Goal: Find specific page/section: Find specific page/section

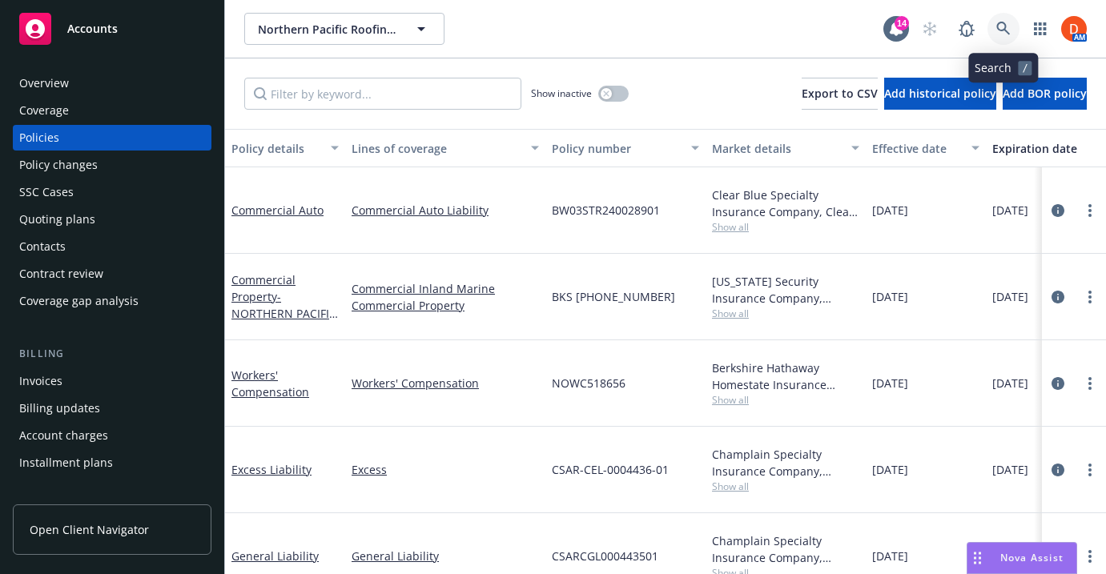
click at [994, 30] on link at bounding box center [1003, 29] width 32 height 32
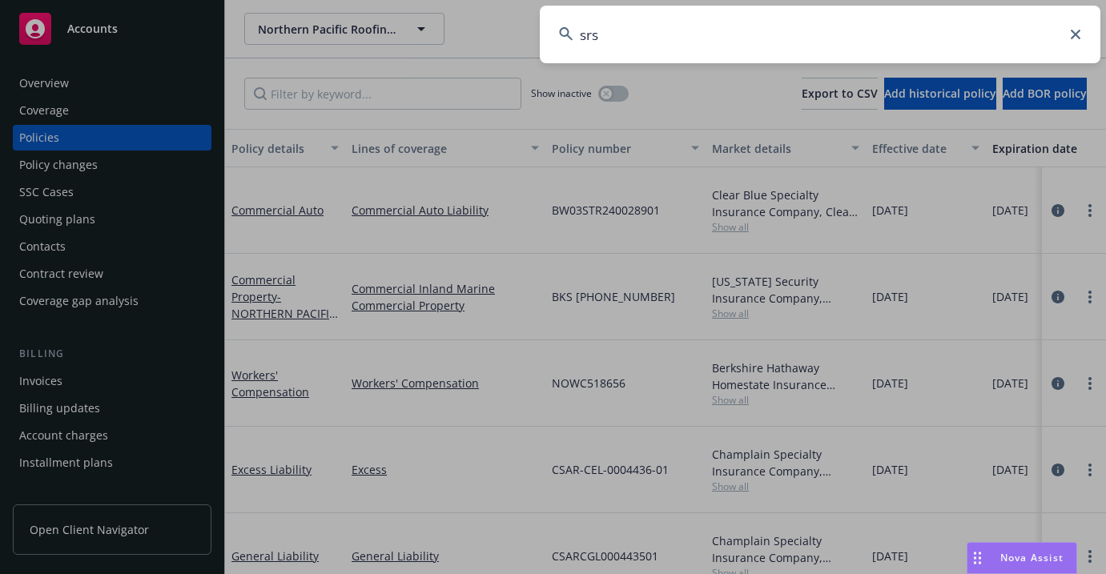
type input "srsc"
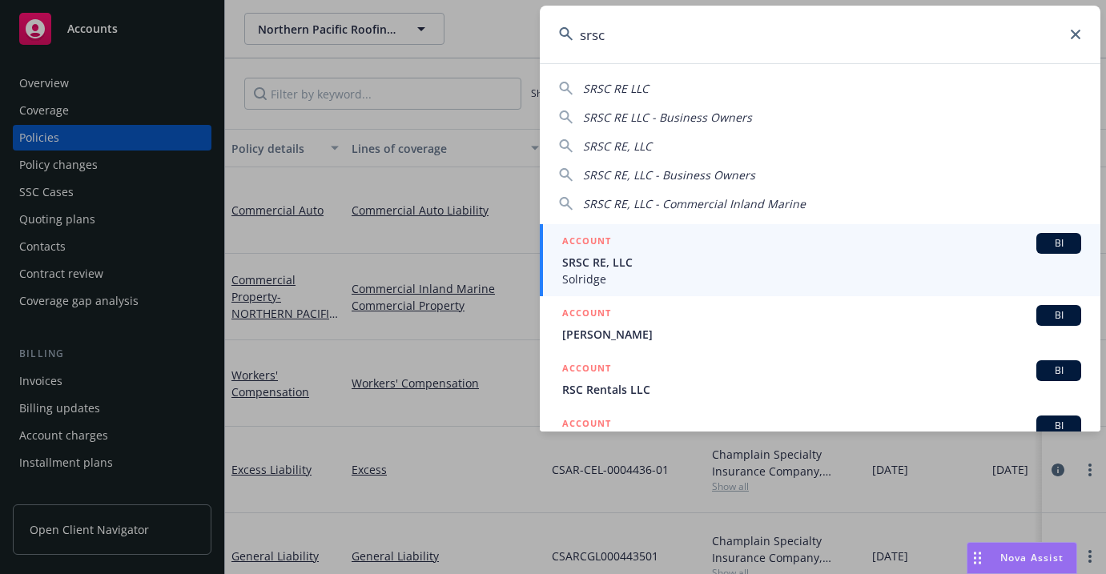
click at [667, 247] on div "ACCOUNT BI" at bounding box center [821, 243] width 519 height 21
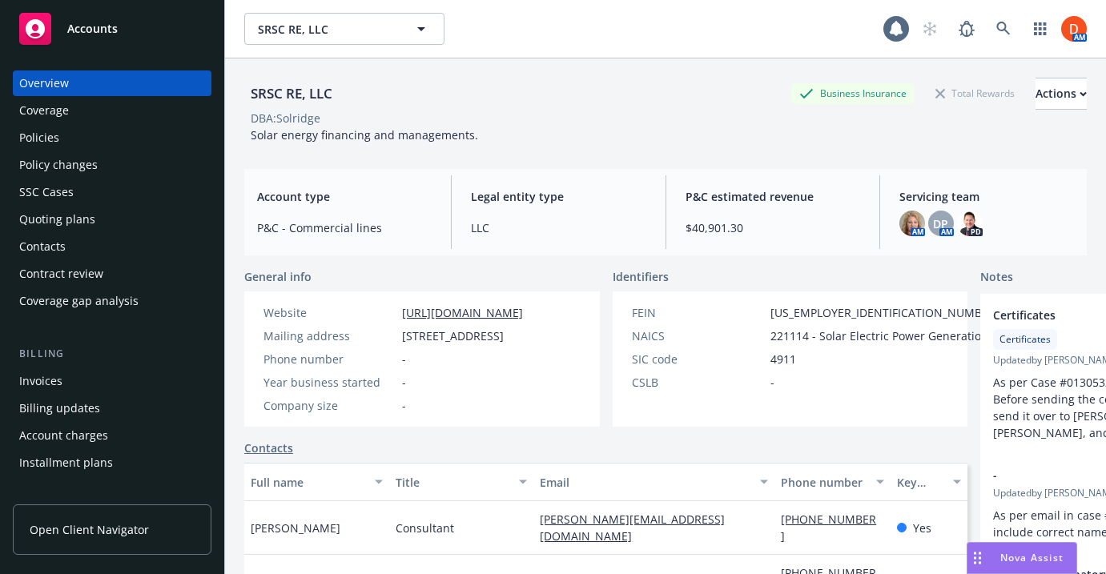
click at [108, 140] on div "Policies" at bounding box center [112, 138] width 186 height 26
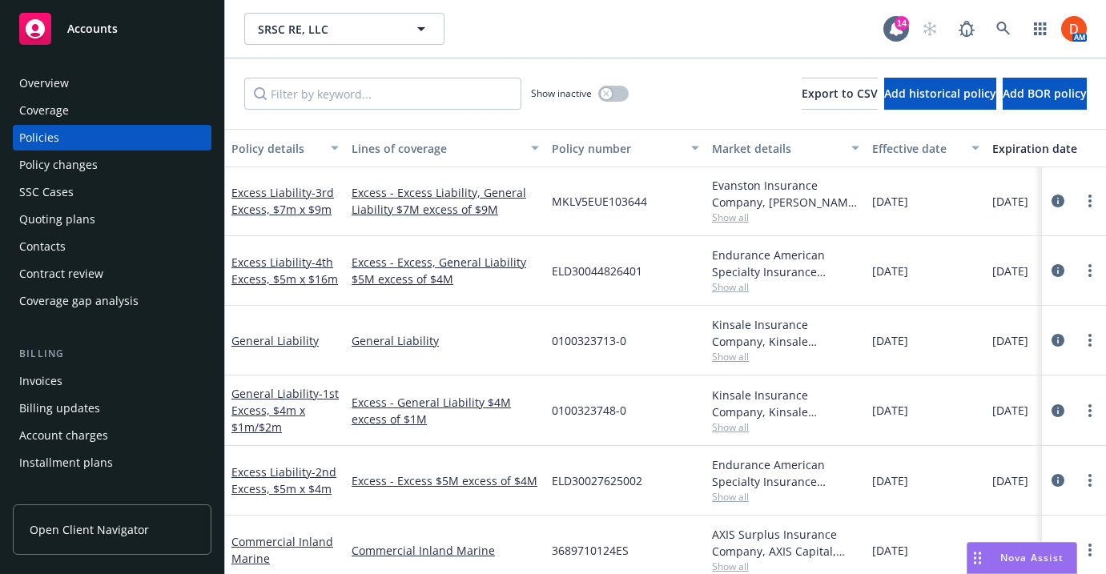
scroll to position [41, 0]
